Goal: Information Seeking & Learning: Learn about a topic

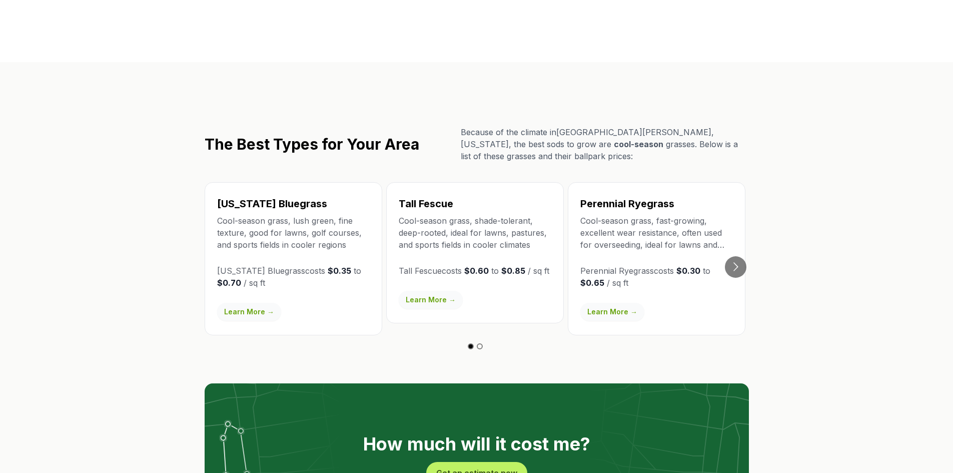
scroll to position [1702, 0]
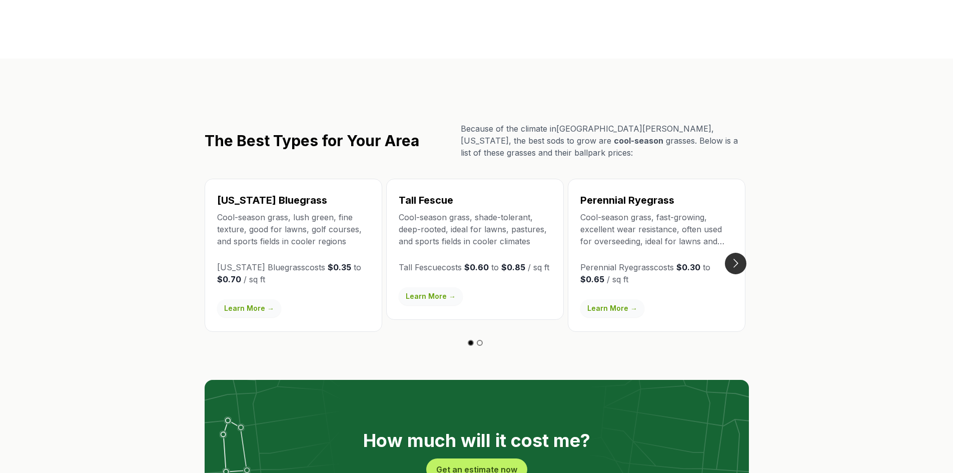
click at [731, 253] on button "Go to next slide" at bounding box center [736, 264] width 22 height 22
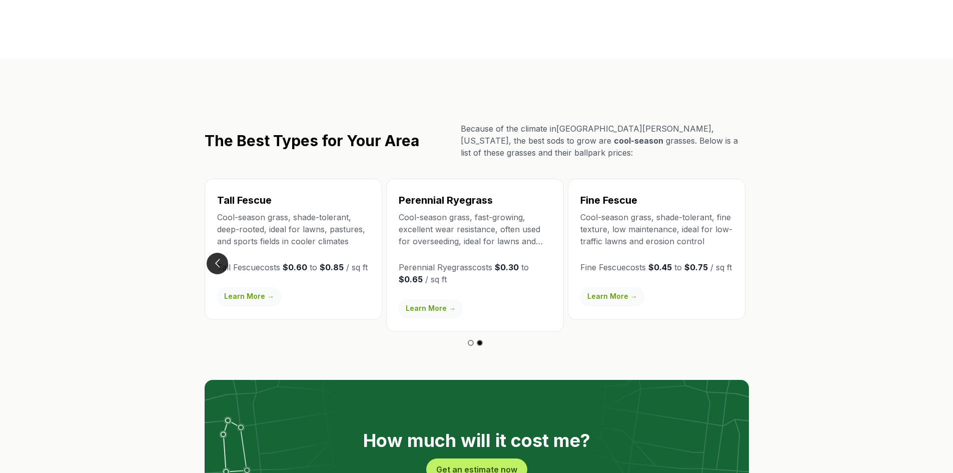
click at [216, 253] on button "Go to previous slide" at bounding box center [218, 264] width 22 height 22
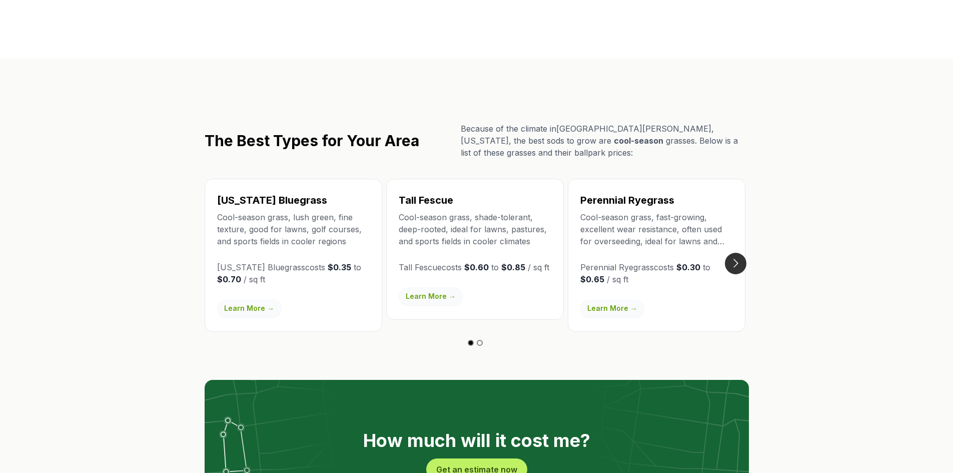
click at [744, 253] on button "Go to next slide" at bounding box center [736, 264] width 22 height 22
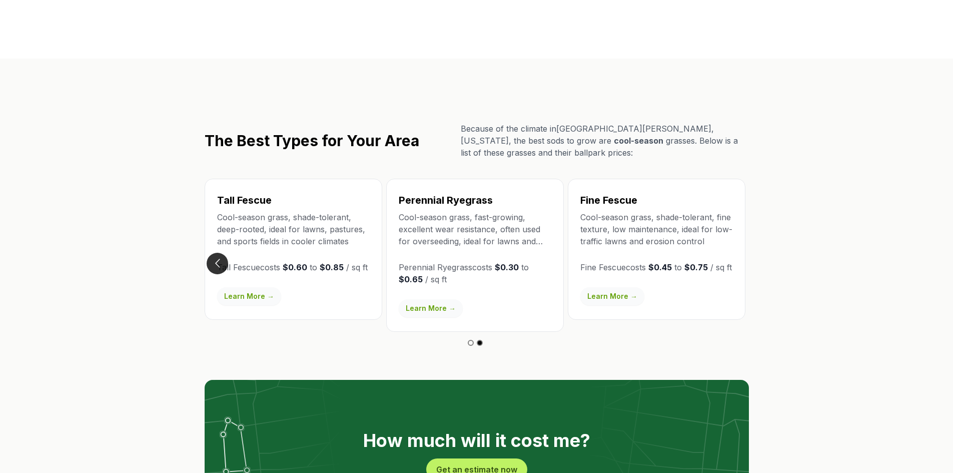
click at [225, 253] on button "Go to previous slide" at bounding box center [218, 264] width 22 height 22
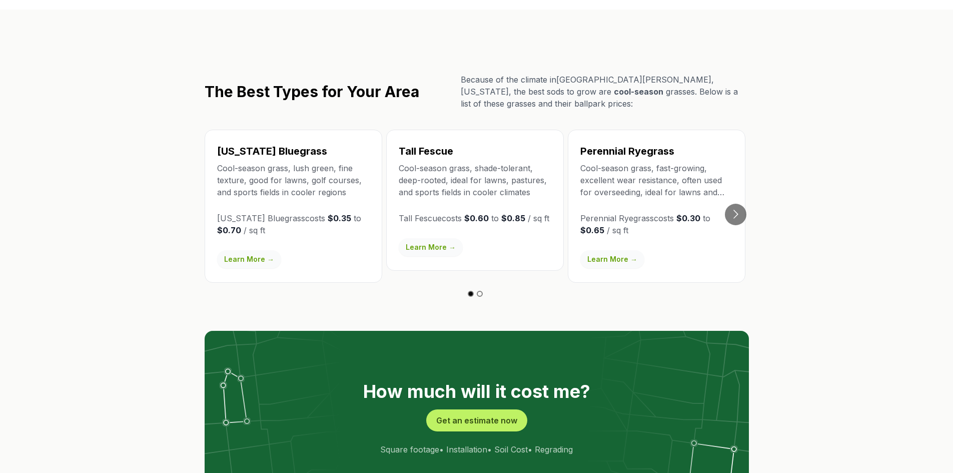
scroll to position [1852, 0]
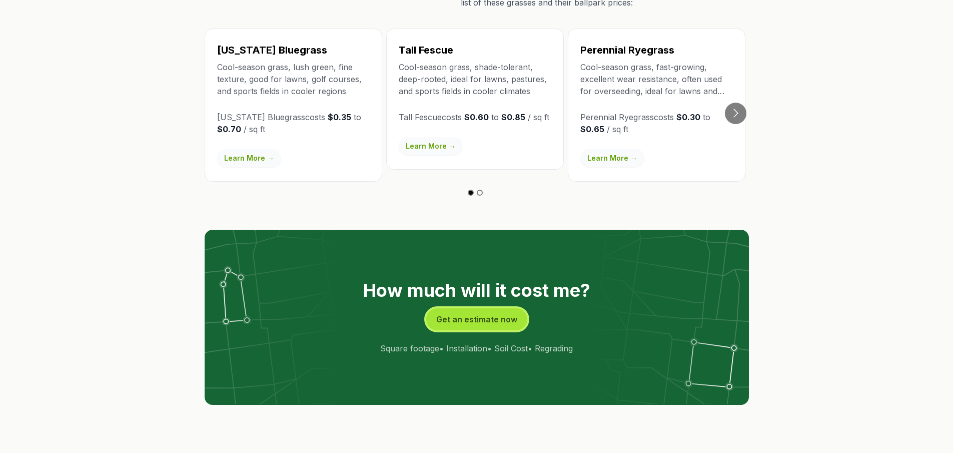
click at [468, 308] on button "Get an estimate now" at bounding box center [476, 319] width 101 height 22
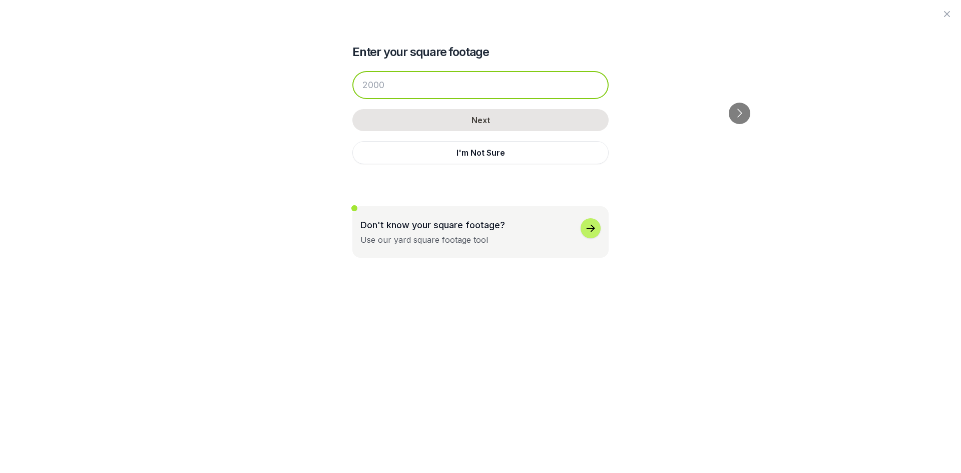
click at [402, 82] on input "number" at bounding box center [480, 85] width 256 height 28
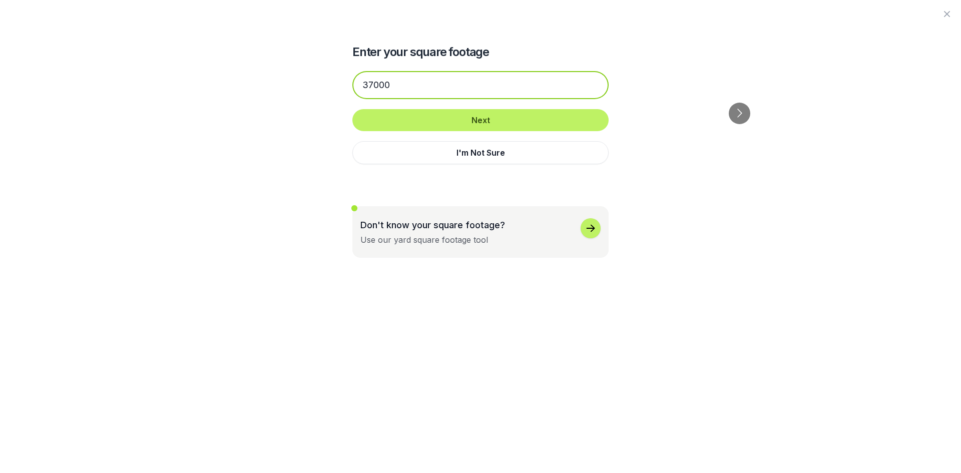
type input "37000"
click at [707, 234] on div "Enter your square footage 37000 Next I'm Not Sure Don't know your square footag…" at bounding box center [480, 129] width 545 height 258
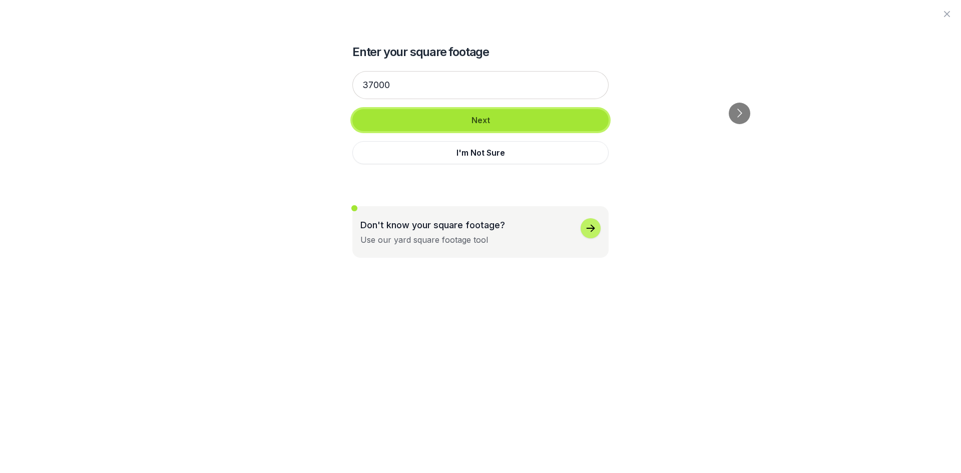
click at [488, 119] on button "Next" at bounding box center [480, 120] width 256 height 22
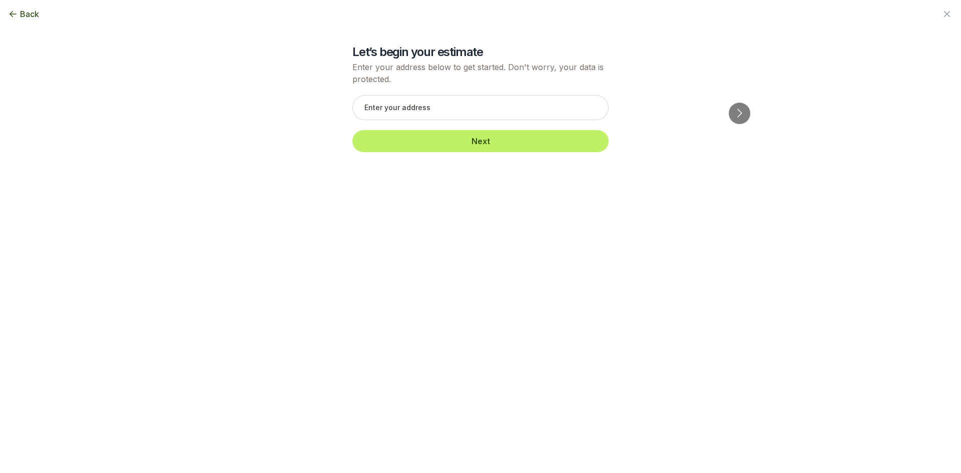
click at [23, 16] on span "Back" at bounding box center [29, 14] width 19 height 12
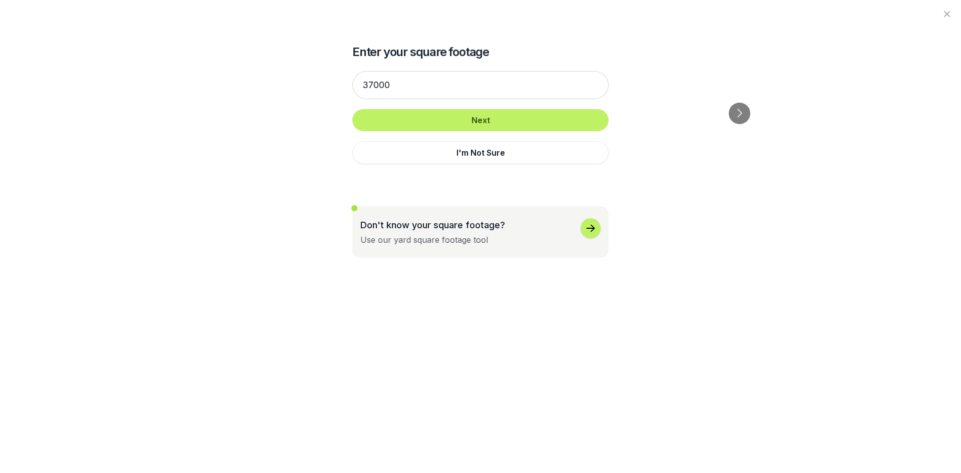
click at [948, 14] on icon "button" at bounding box center [947, 14] width 12 height 12
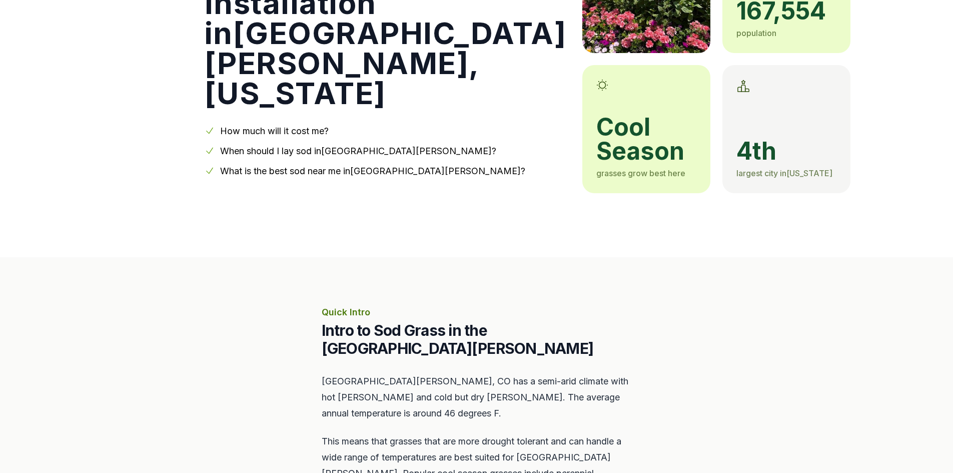
scroll to position [0, 0]
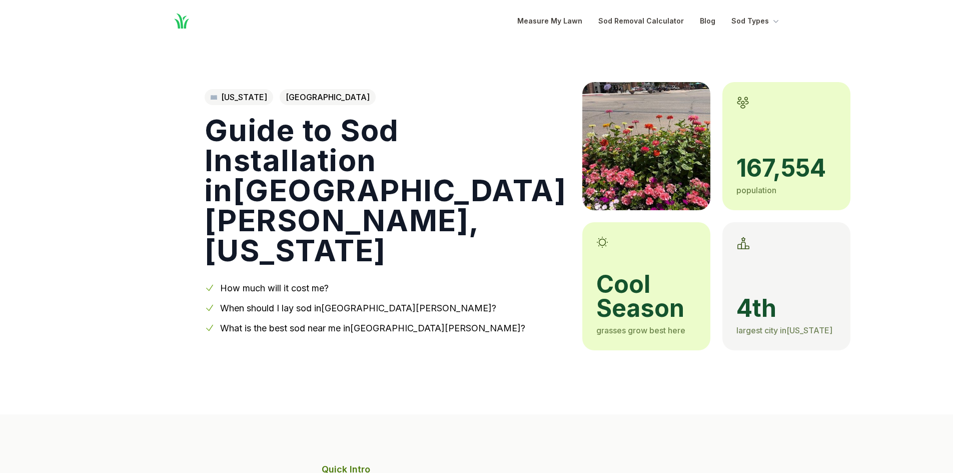
click at [232, 105] on link "[US_STATE]" at bounding box center [239, 97] width 69 height 16
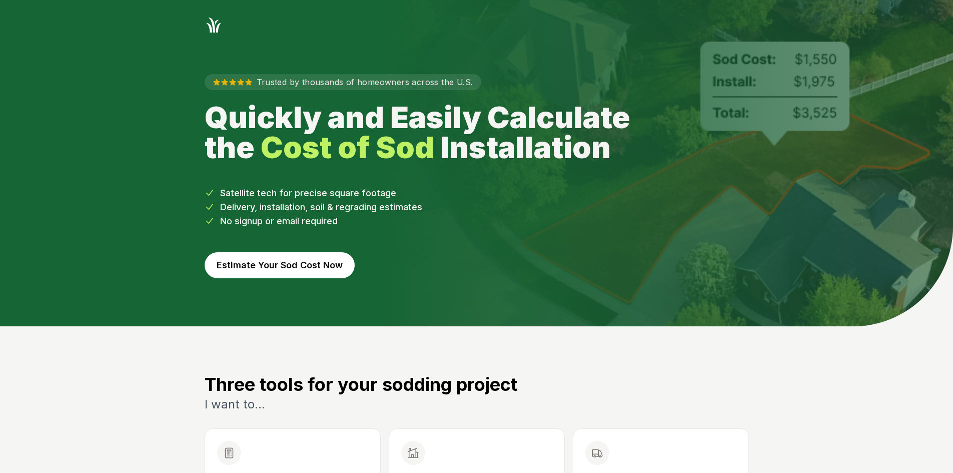
click at [271, 267] on button "Estimate Your Sod Cost Now" at bounding box center [280, 265] width 150 height 26
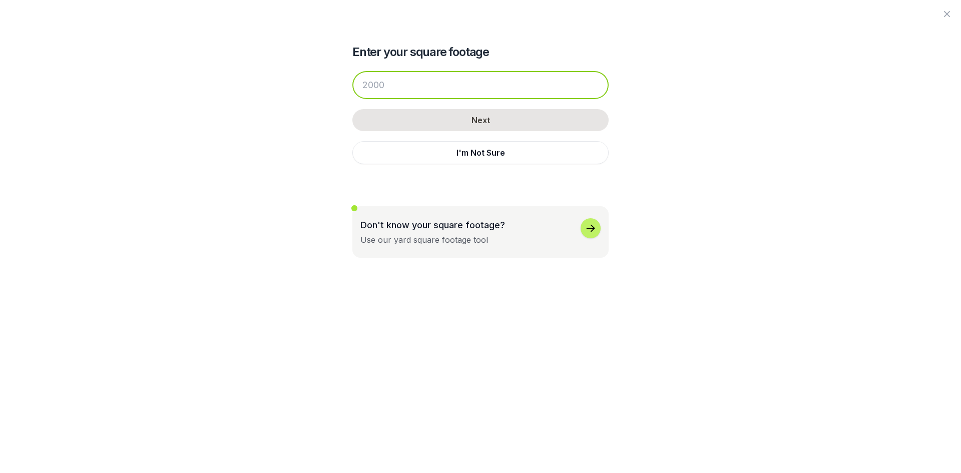
click at [439, 89] on input "number" at bounding box center [480, 85] width 256 height 28
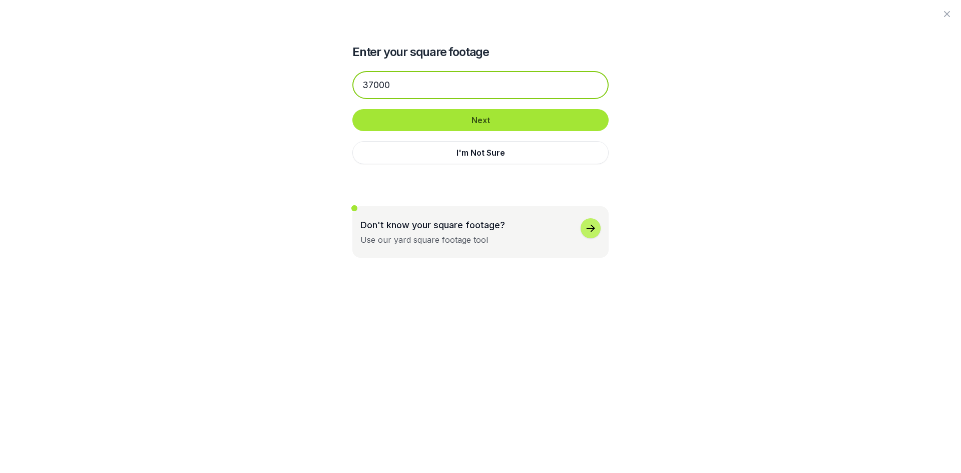
type input "37000"
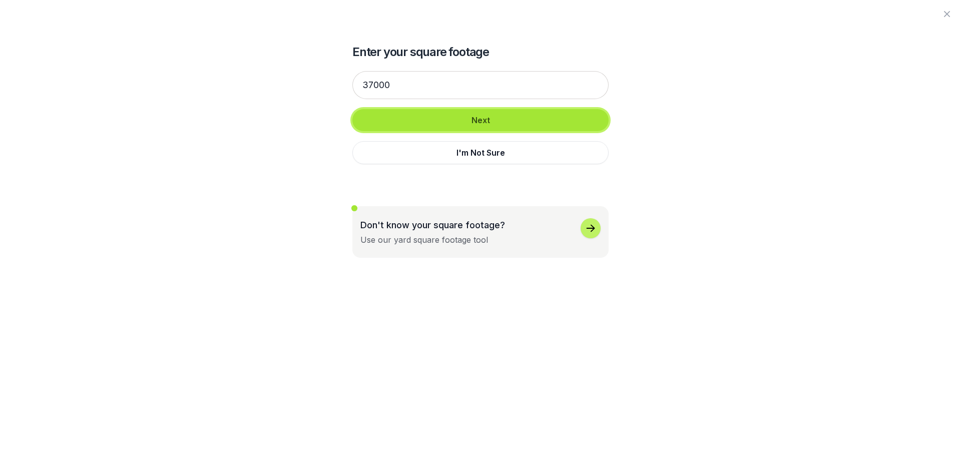
click at [473, 121] on button "Next" at bounding box center [480, 120] width 256 height 22
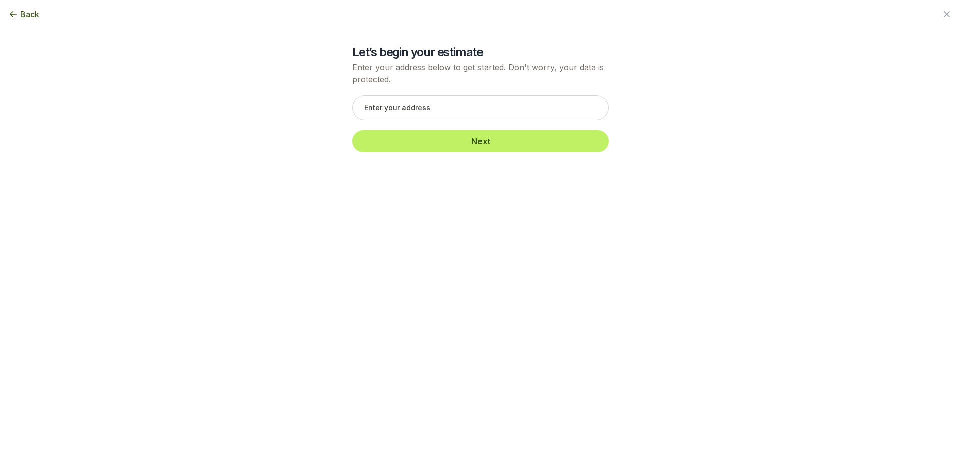
click at [28, 18] on span "Back" at bounding box center [29, 14] width 19 height 12
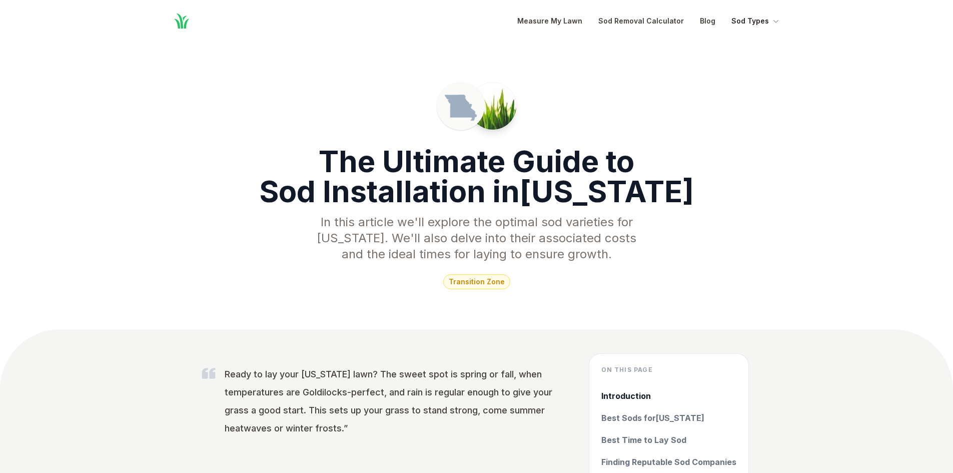
click at [773, 22] on icon "Global" at bounding box center [776, 21] width 10 height 10
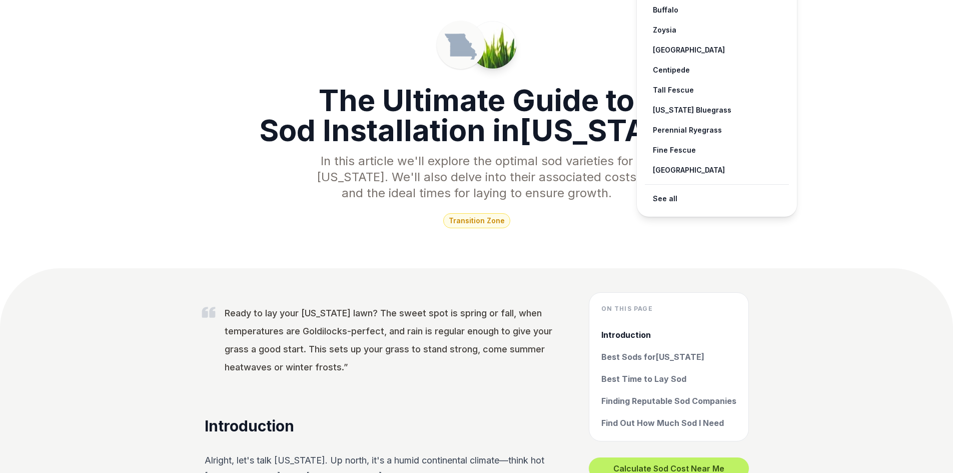
scroll to position [150, 0]
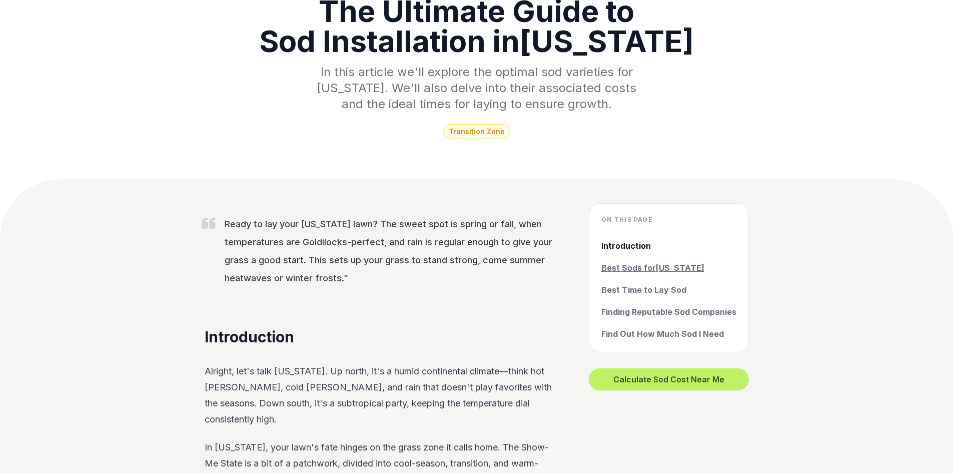
click at [677, 266] on link "Best Sods for Missouri" at bounding box center [669, 268] width 135 height 12
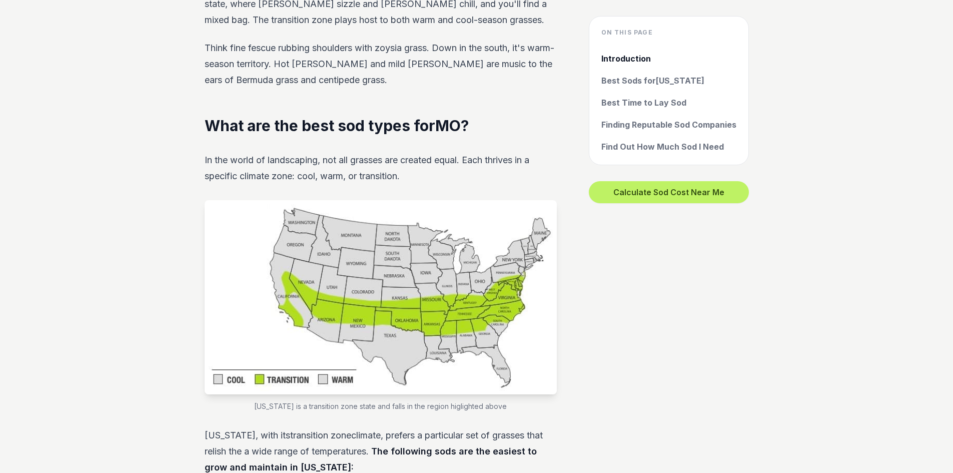
scroll to position [552, 0]
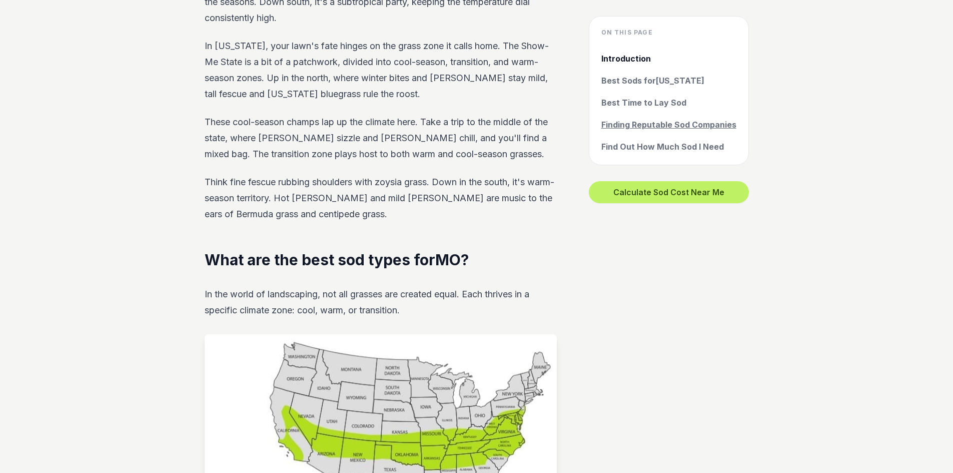
click at [679, 124] on link "Finding Reputable Sod Companies" at bounding box center [669, 125] width 135 height 12
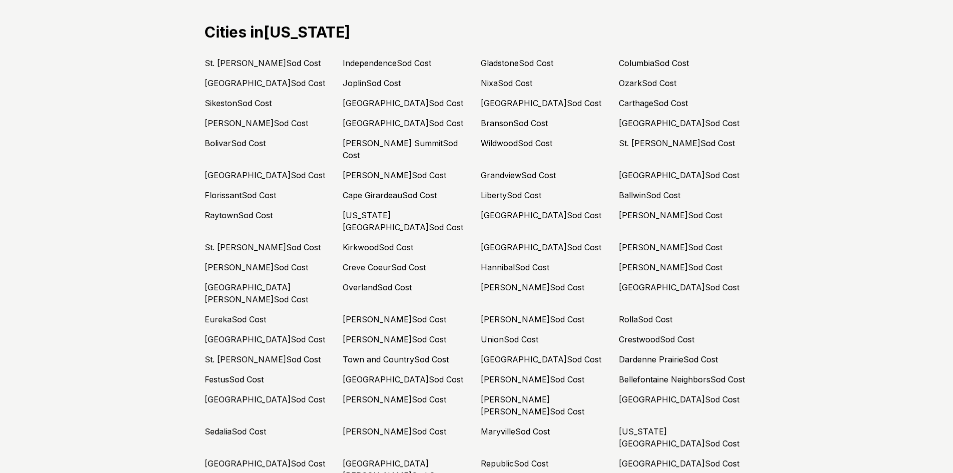
scroll to position [4844, 0]
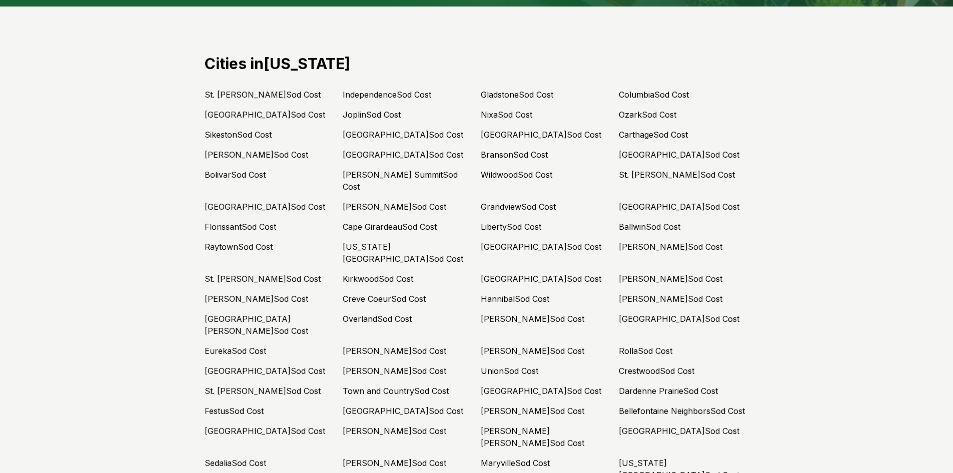
click at [646, 119] on link "Ozark Sod Cost" at bounding box center [648, 115] width 58 height 10
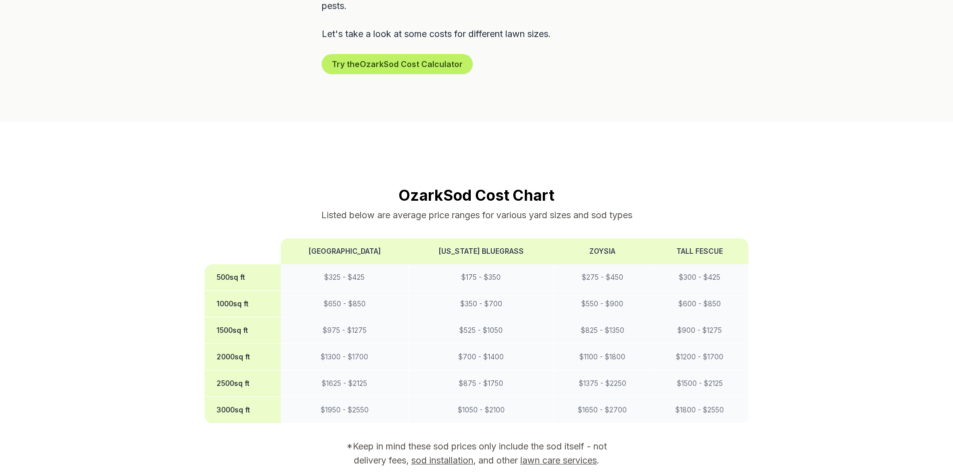
scroll to position [801, 0]
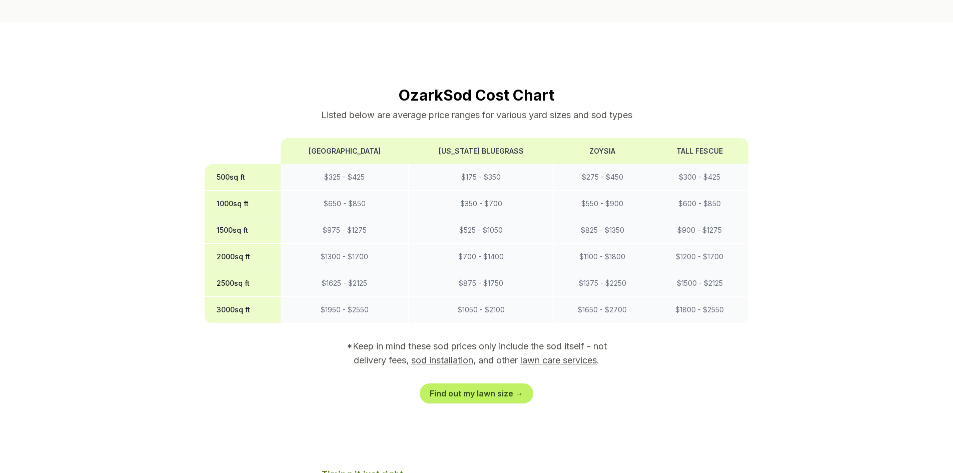
click at [441, 355] on link "sod installation" at bounding box center [442, 360] width 62 height 11
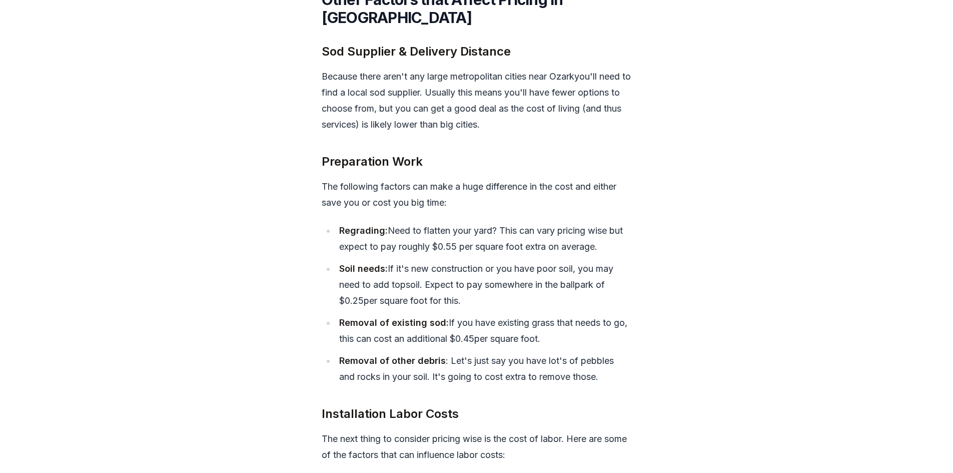
scroll to position [3336, 0]
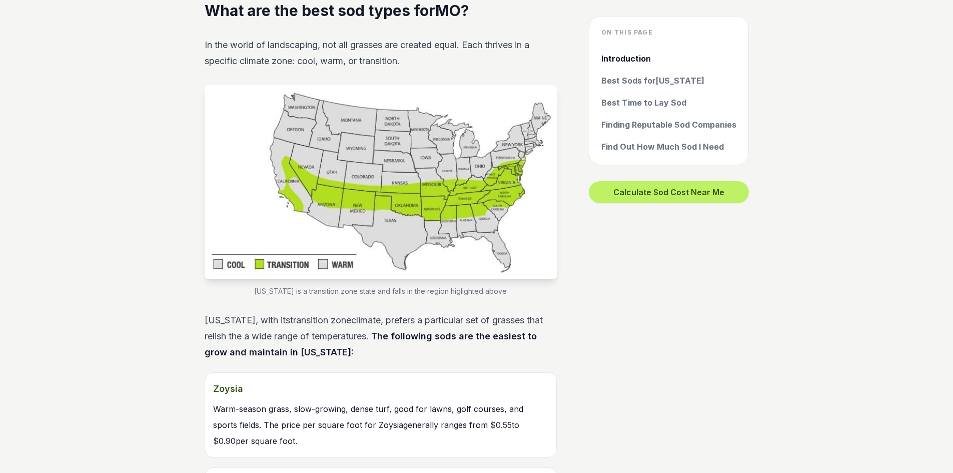
scroll to position [4844, 0]
